Goal: Communication & Community: Answer question/provide support

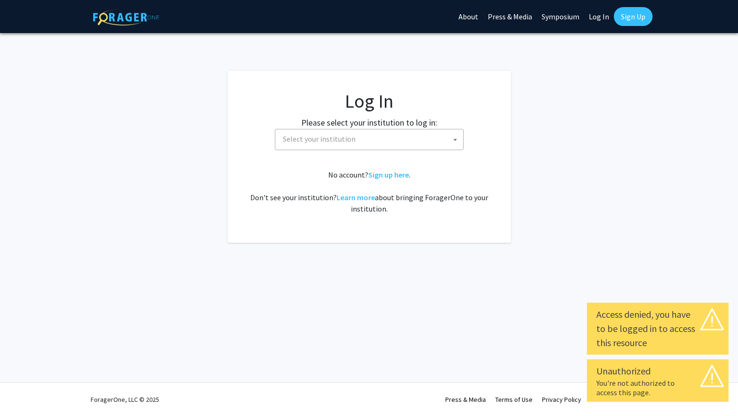
select select
click at [604, 18] on link "Log In" at bounding box center [599, 16] width 30 height 33
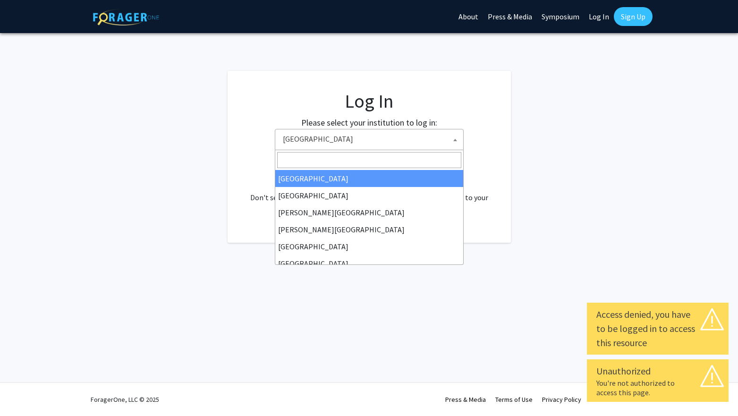
click at [418, 138] on span "Baylor University" at bounding box center [371, 138] width 184 height 19
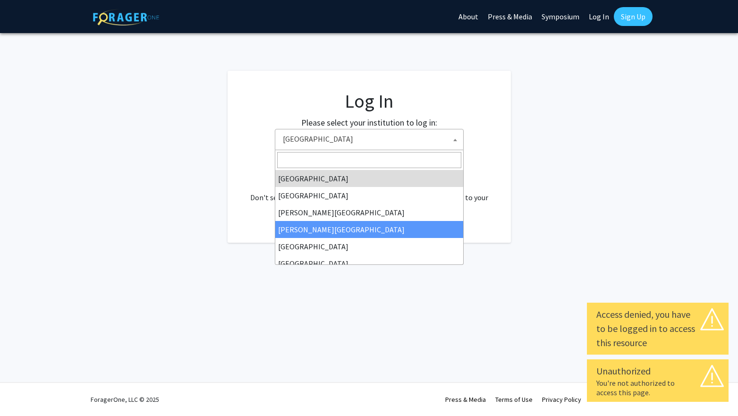
scroll to position [83, 0]
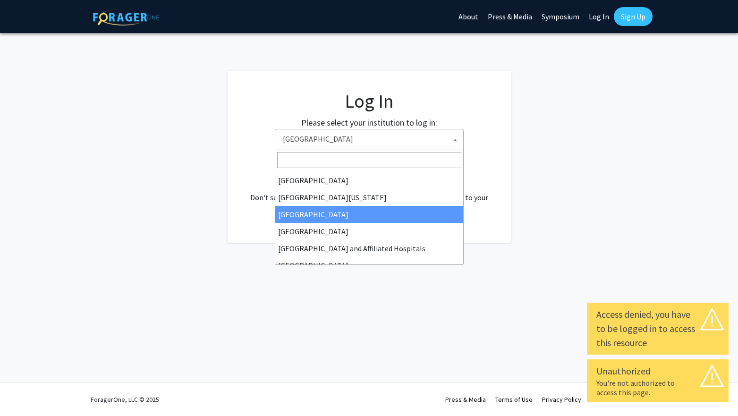
select select "12"
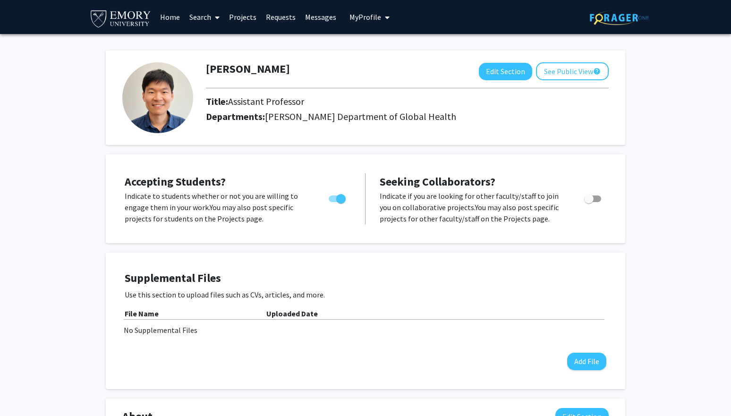
click at [319, 20] on link "Messages" at bounding box center [320, 16] width 41 height 33
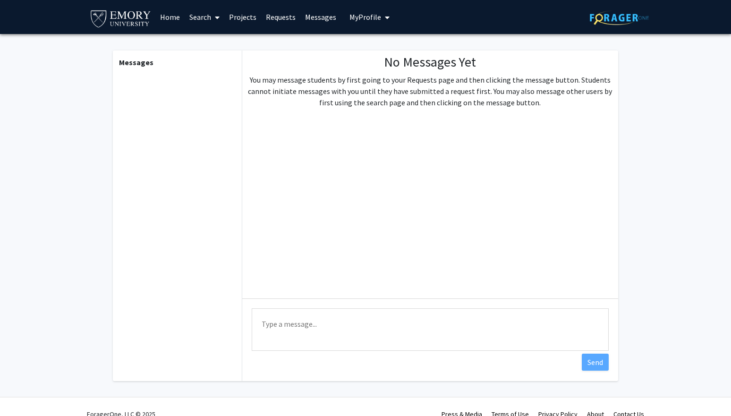
click at [319, 20] on link "Messages" at bounding box center [320, 16] width 41 height 33
click at [207, 103] on div "Messages" at bounding box center [176, 215] width 130 height 330
click at [283, 21] on link "Requests" at bounding box center [280, 16] width 39 height 33
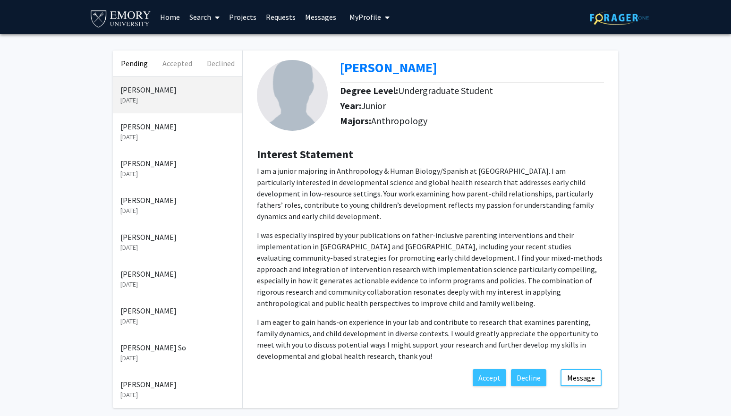
scroll to position [43, 0]
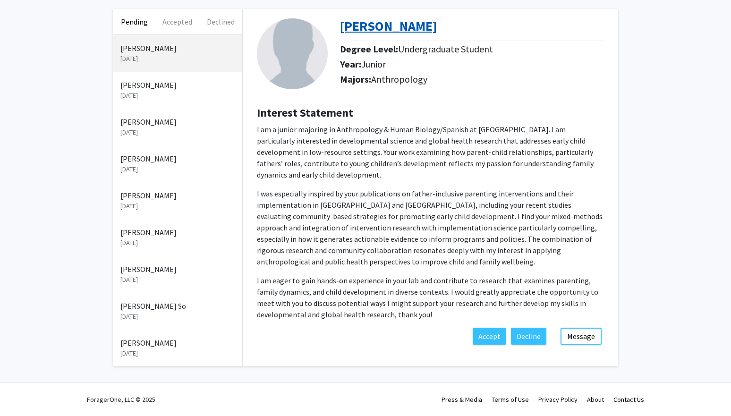
click at [399, 28] on b "[PERSON_NAME]" at bounding box center [388, 25] width 97 height 17
click at [176, 92] on p "[DATE]" at bounding box center [177, 96] width 114 height 10
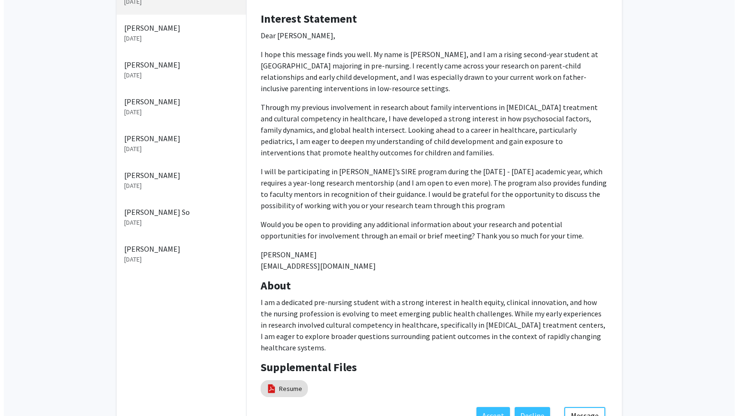
scroll to position [201, 0]
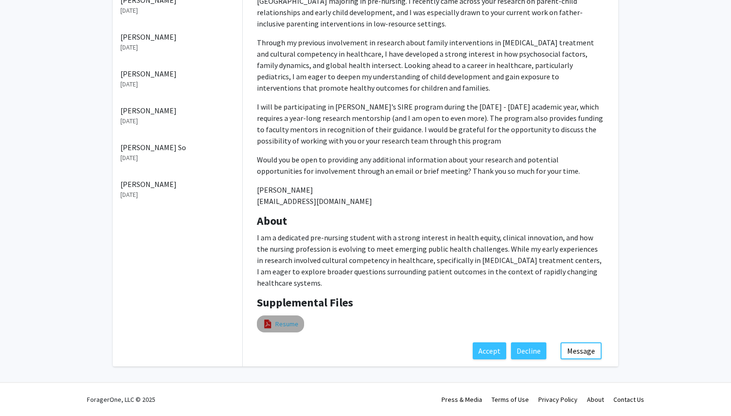
click at [292, 324] on link "Resume" at bounding box center [286, 324] width 23 height 10
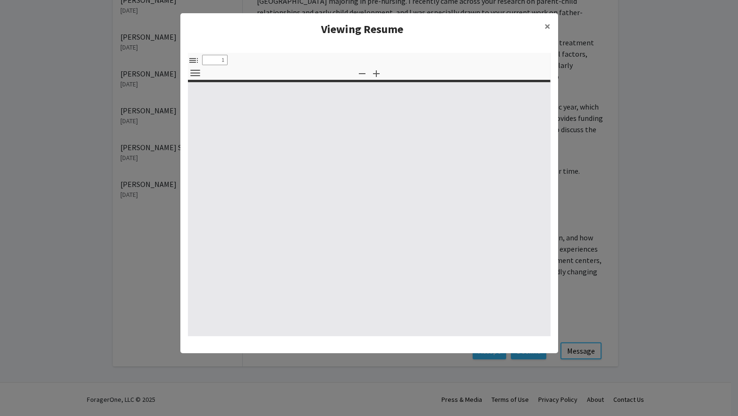
select select "custom"
type input "0"
select select "custom"
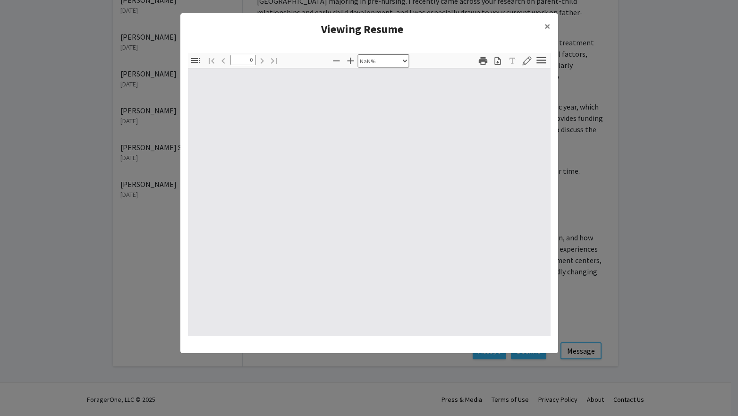
type input "1"
select select "auto"
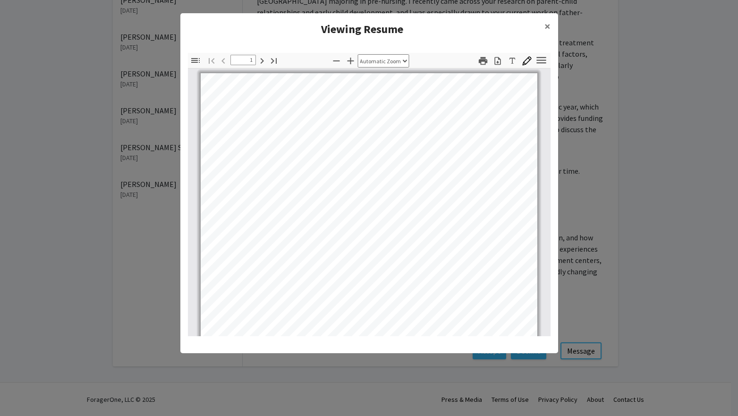
scroll to position [78, 0]
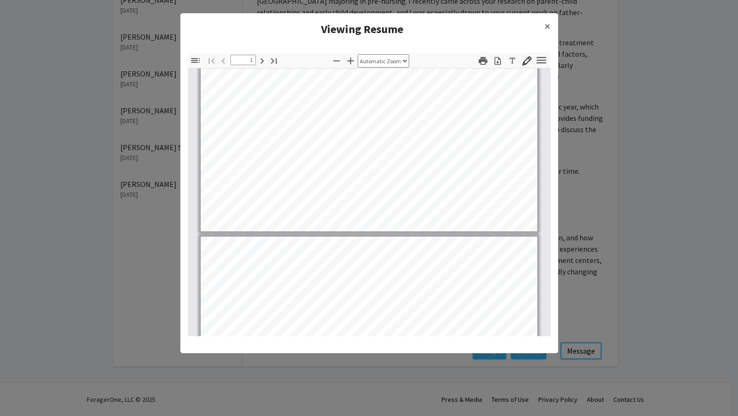
type input "2"
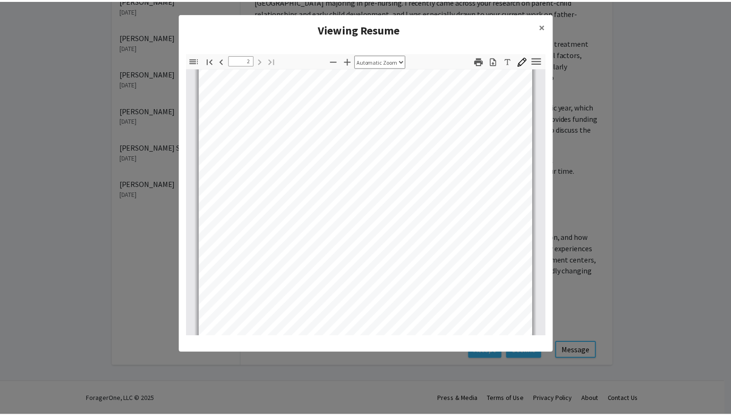
scroll to position [617, 0]
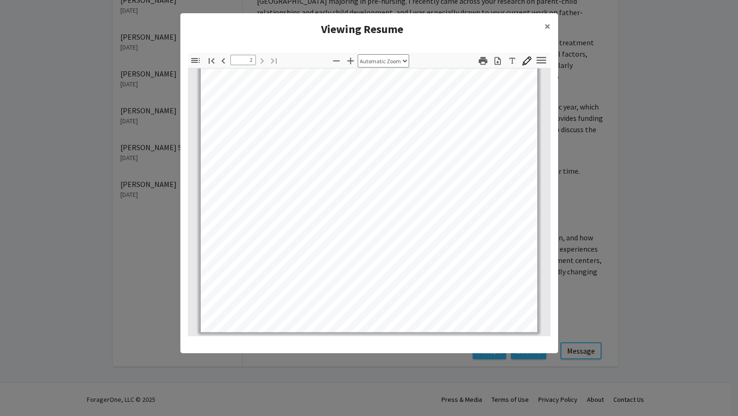
click at [651, 268] on modal-container "Viewing Resume × Thumbnails Document Outline Attachments Layers Current Outline…" at bounding box center [369, 208] width 738 height 416
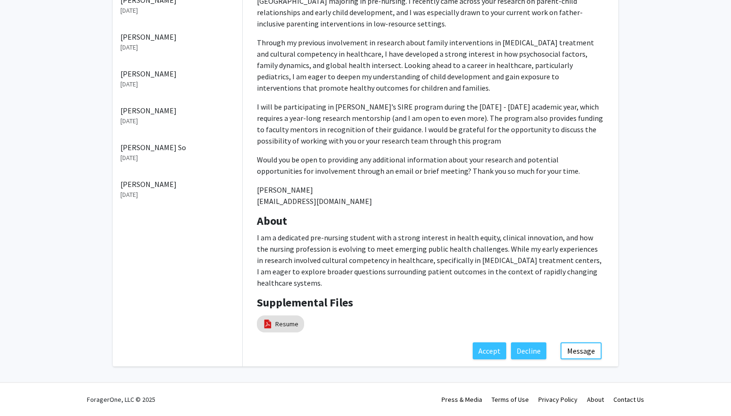
scroll to position [0, 0]
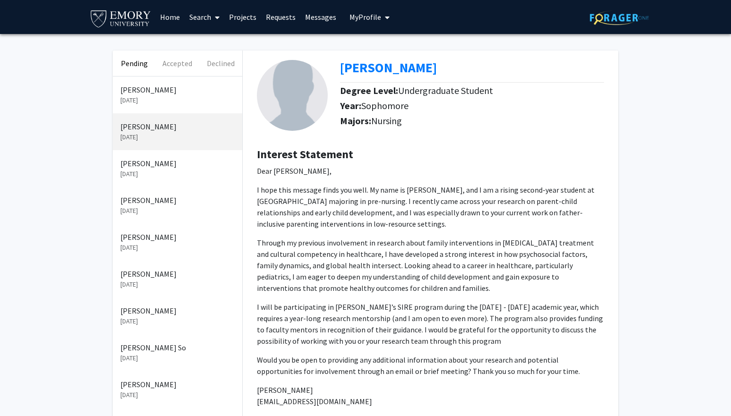
click at [218, 176] on p "[DATE]" at bounding box center [177, 174] width 114 height 10
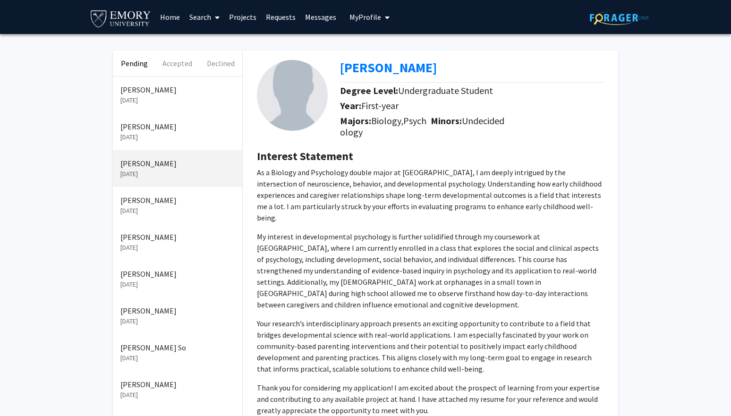
click at [220, 85] on div "Selina Tariq Aug 29, 2025" at bounding box center [177, 94] width 129 height 37
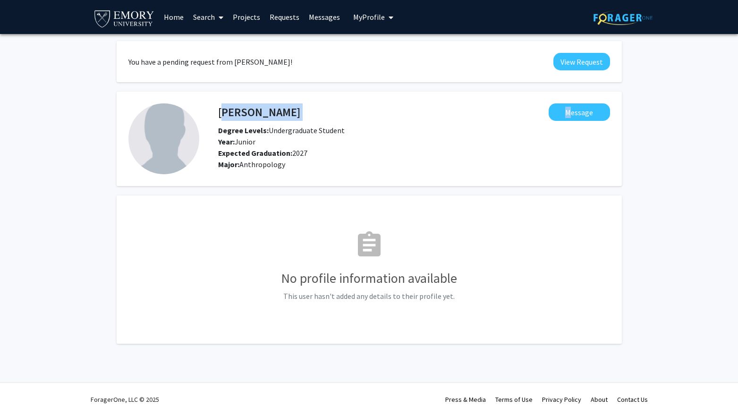
drag, startPoint x: 218, startPoint y: 114, endPoint x: 301, endPoint y: 118, distance: 83.1
click at [301, 118] on div "[PERSON_NAME] Message" at bounding box center [414, 111] width 406 height 17
click at [562, 68] on button "View Request" at bounding box center [581, 61] width 57 height 17
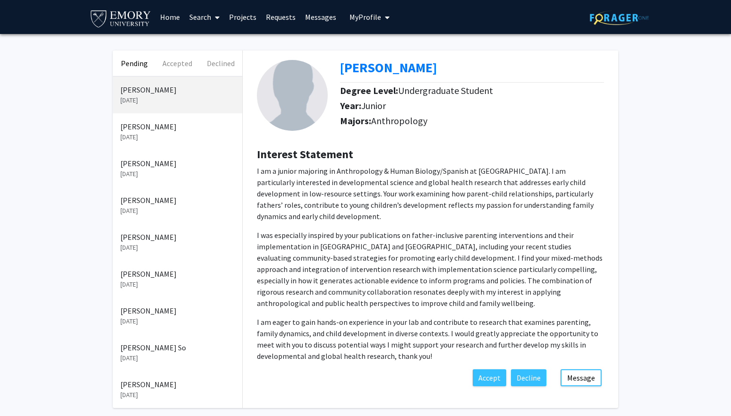
scroll to position [43, 0]
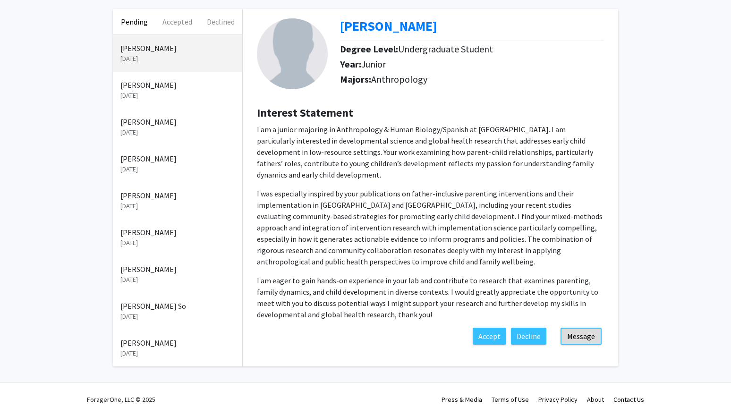
click at [570, 328] on button "Message" at bounding box center [580, 336] width 41 height 17
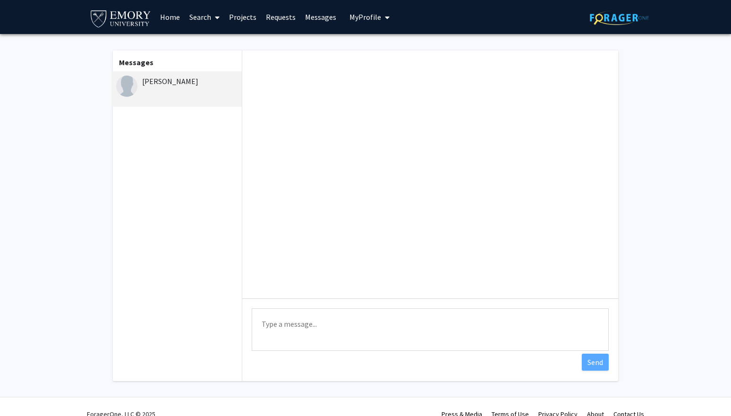
click at [437, 326] on textarea "Type a message" at bounding box center [430, 329] width 357 height 42
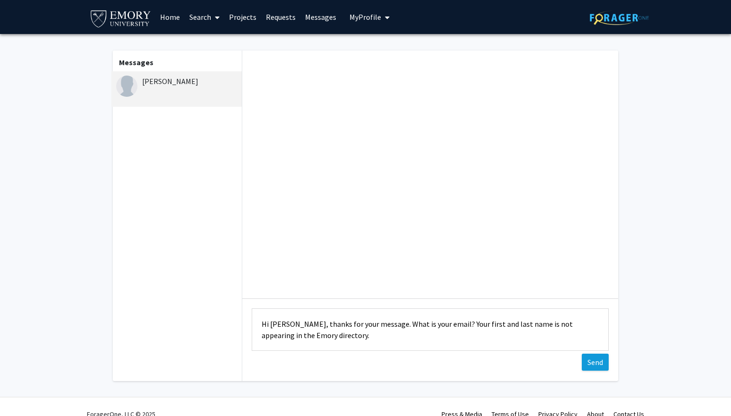
type textarea "Hi [PERSON_NAME], thanks for your message. What is your email? Your first and l…"
click at [590, 360] on button "Send" at bounding box center [594, 361] width 27 height 17
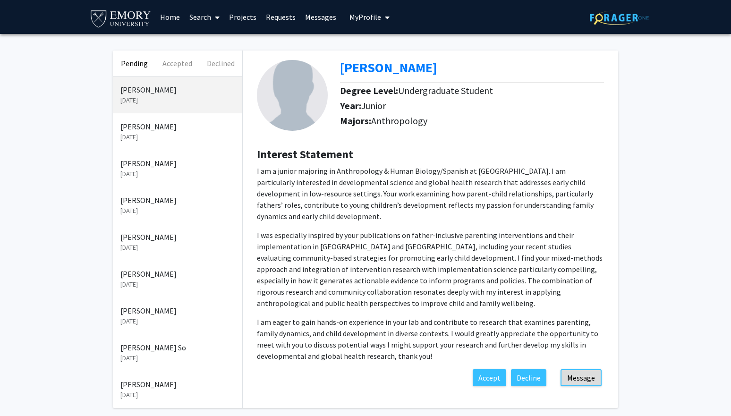
click at [584, 369] on button "Message" at bounding box center [580, 377] width 41 height 17
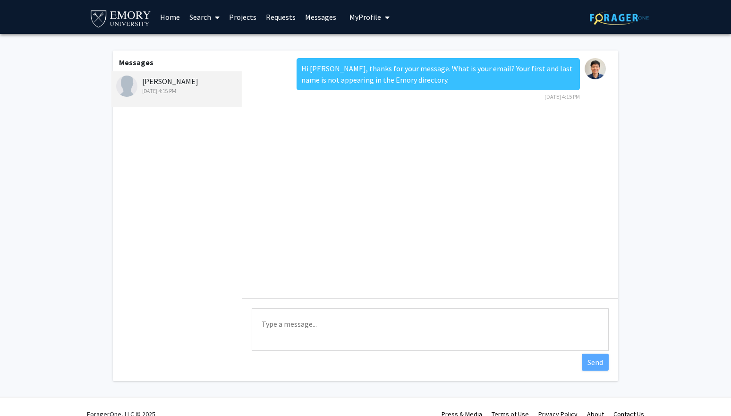
click at [485, 341] on textarea "Type a message" at bounding box center [430, 329] width 357 height 42
paste textarea "[EMAIL_ADDRESS][DOMAIN_NAME]"
click at [400, 324] on textarea "Please send your email to me and cc my staff [EMAIL_ADDRESS][DOMAIN_NAME]" at bounding box center [430, 329] width 357 height 42
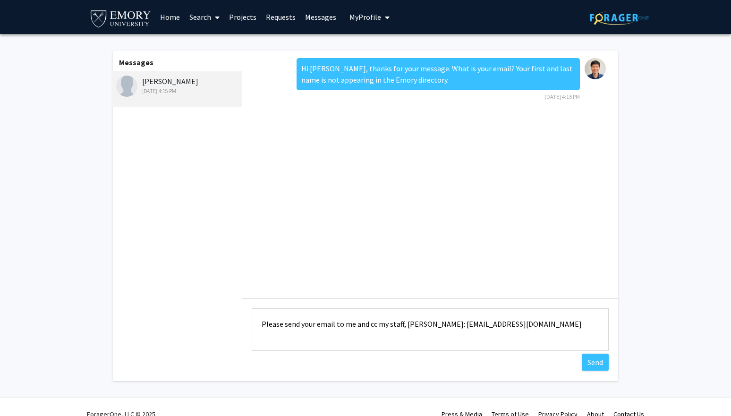
click at [310, 325] on textarea "Please send your email to me and cc my staff, [PERSON_NAME]: [EMAIL_ADDRESS][DO…" at bounding box center [430, 329] width 357 height 42
type textarea "Please send an email to me and share your resume and cc my staff, [PERSON_NAME]…"
click at [593, 360] on button "Send" at bounding box center [594, 361] width 27 height 17
